Goal: Navigation & Orientation: Find specific page/section

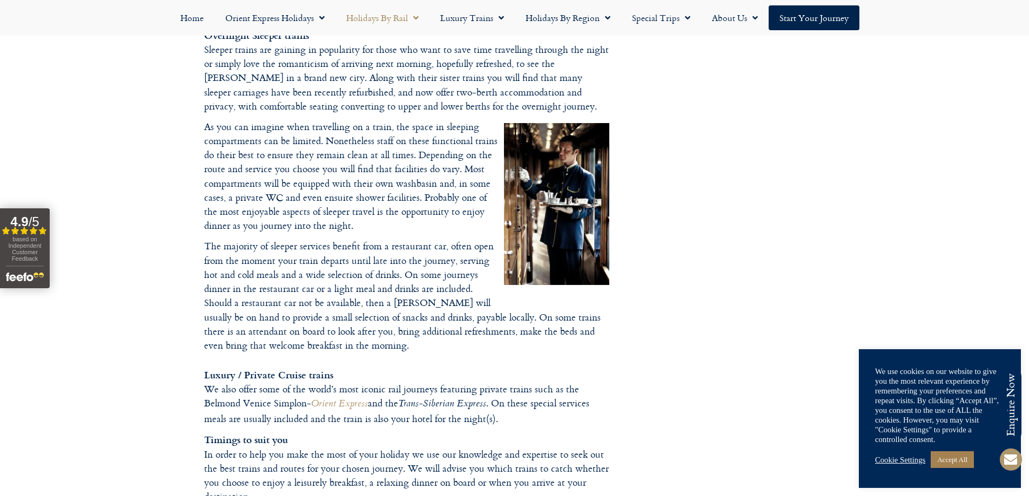
scroll to position [1566, 0]
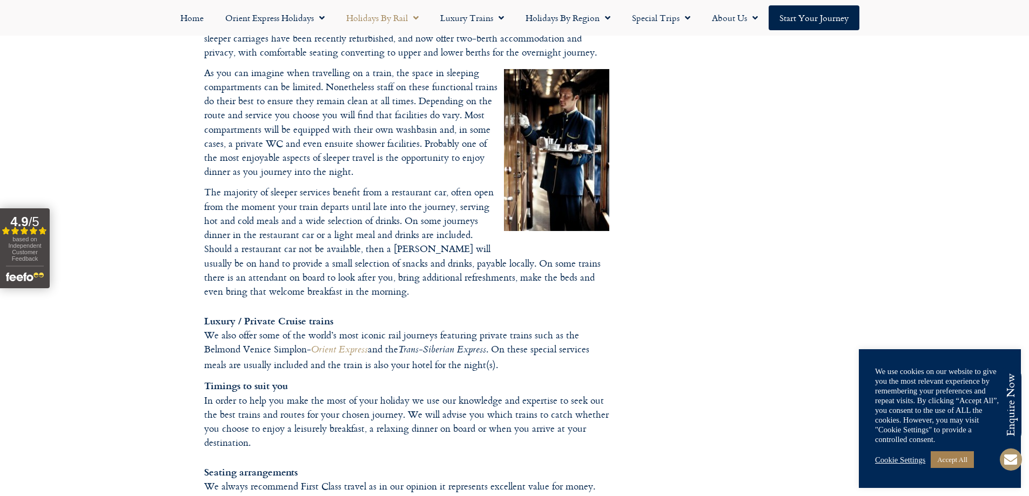
click at [503, 379] on p "Timings to suit you In order to help you make the most of your holiday we use o…" at bounding box center [406, 465] width 405 height 172
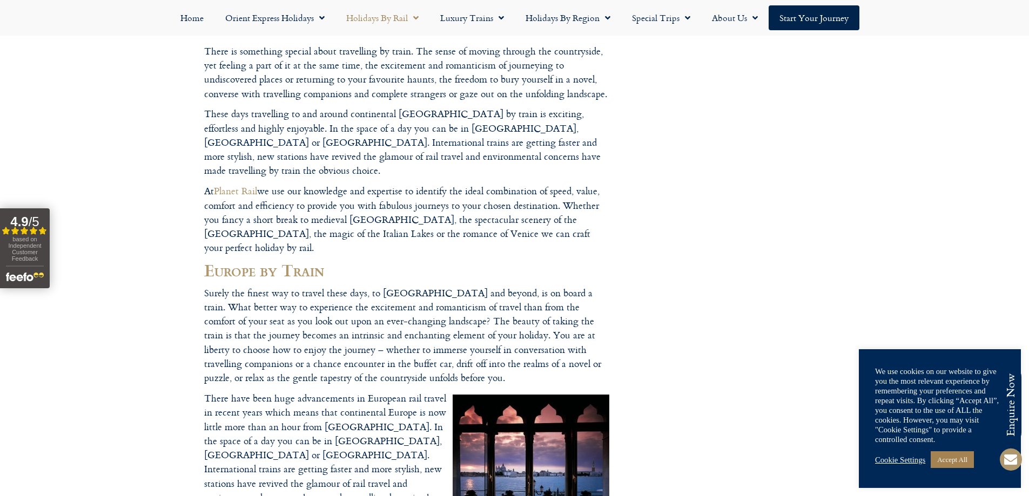
scroll to position [119, 0]
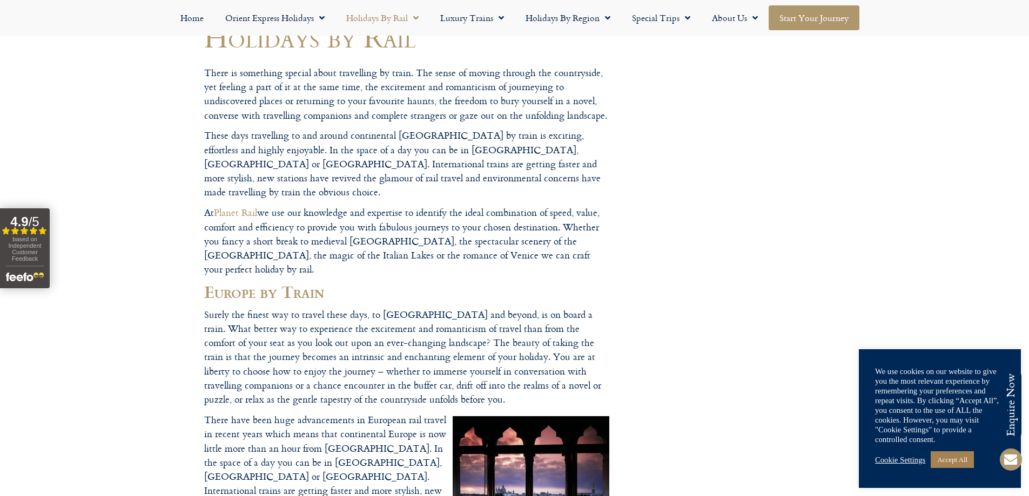
click at [803, 22] on link "Start your Journey" at bounding box center [813, 17] width 91 height 25
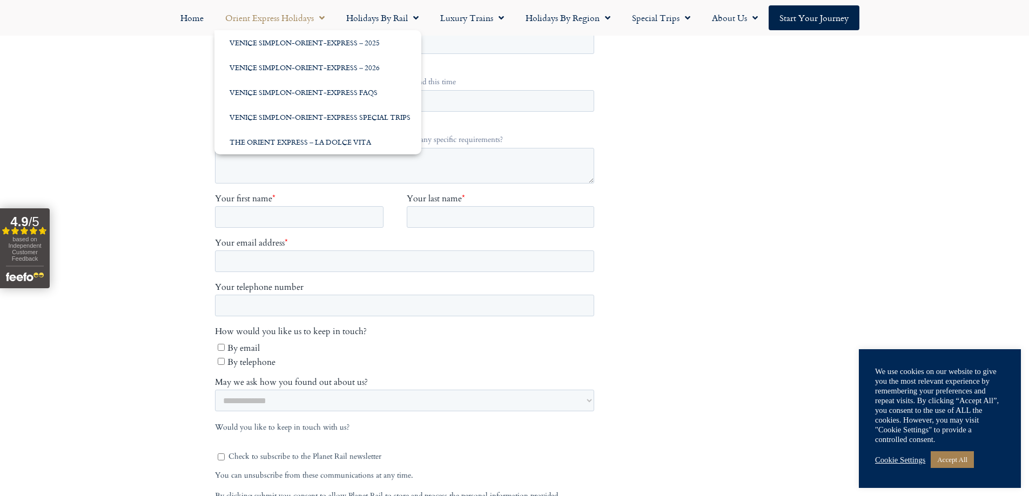
scroll to position [367, 0]
